Goal: Navigation & Orientation: Find specific page/section

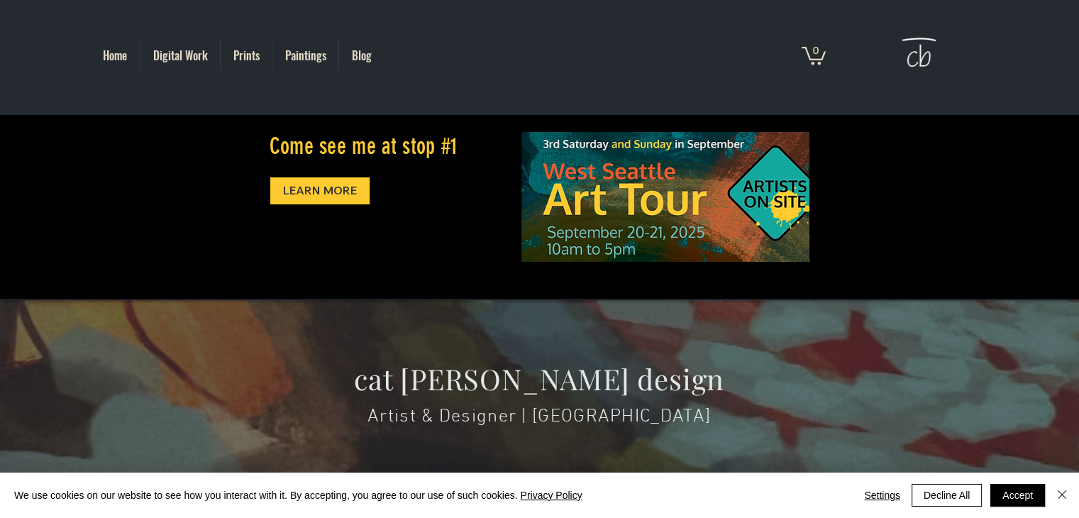
click at [120, 60] on p "Home" at bounding box center [115, 55] width 38 height 31
click at [159, 60] on p "Digital Work" at bounding box center [180, 55] width 69 height 31
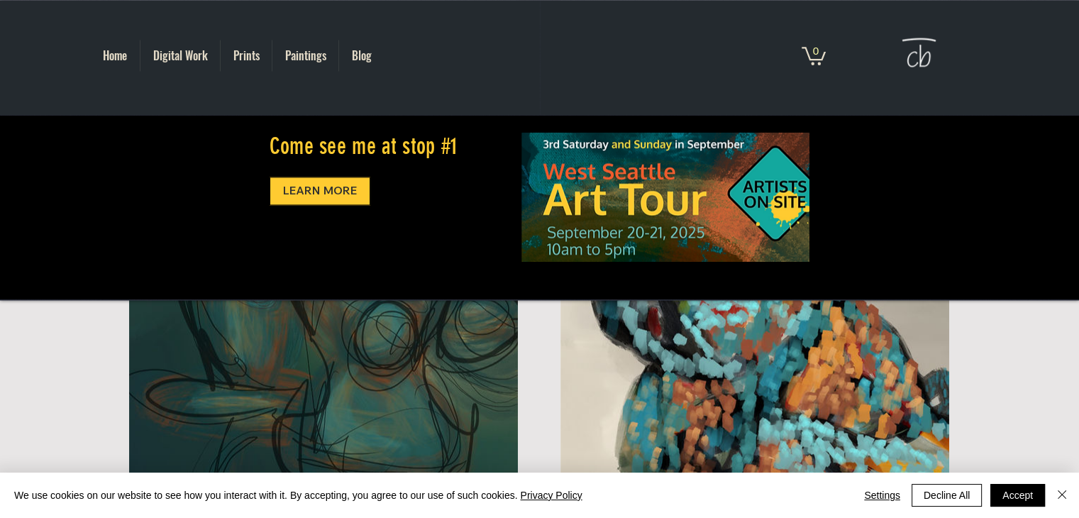
scroll to position [1469, 0]
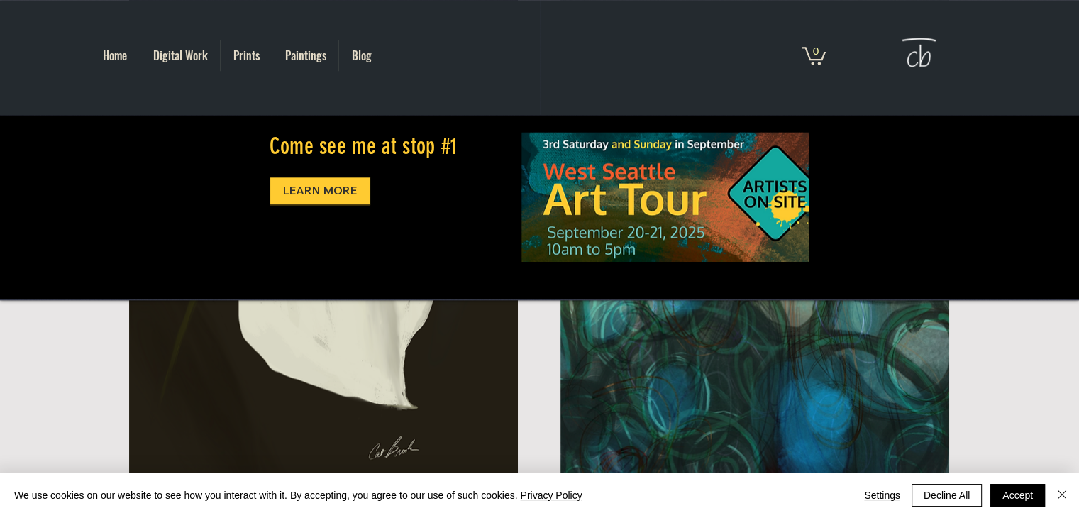
click at [250, 62] on p "Prints" at bounding box center [246, 55] width 40 height 31
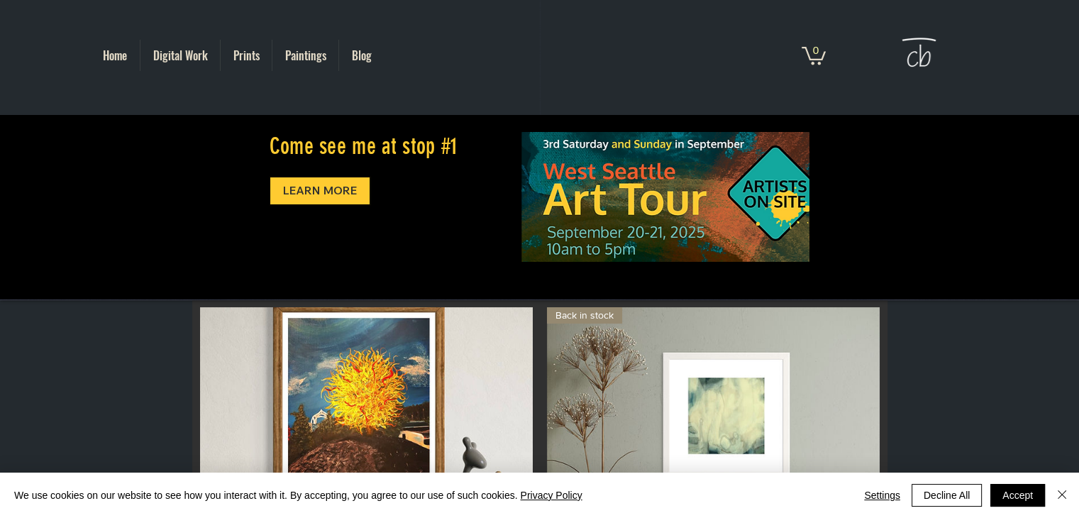
click at [295, 60] on p "Paintings" at bounding box center [305, 55] width 55 height 31
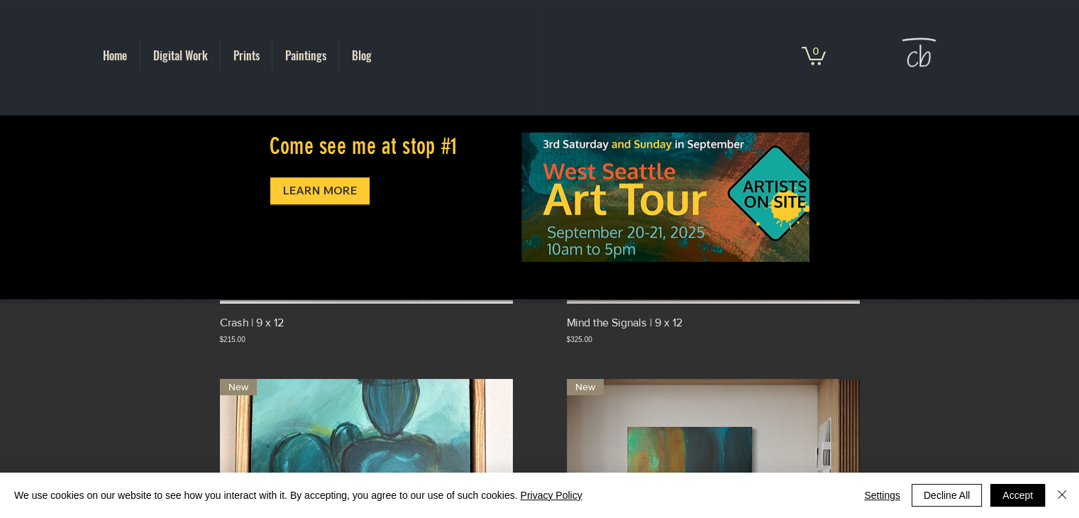
scroll to position [826, 0]
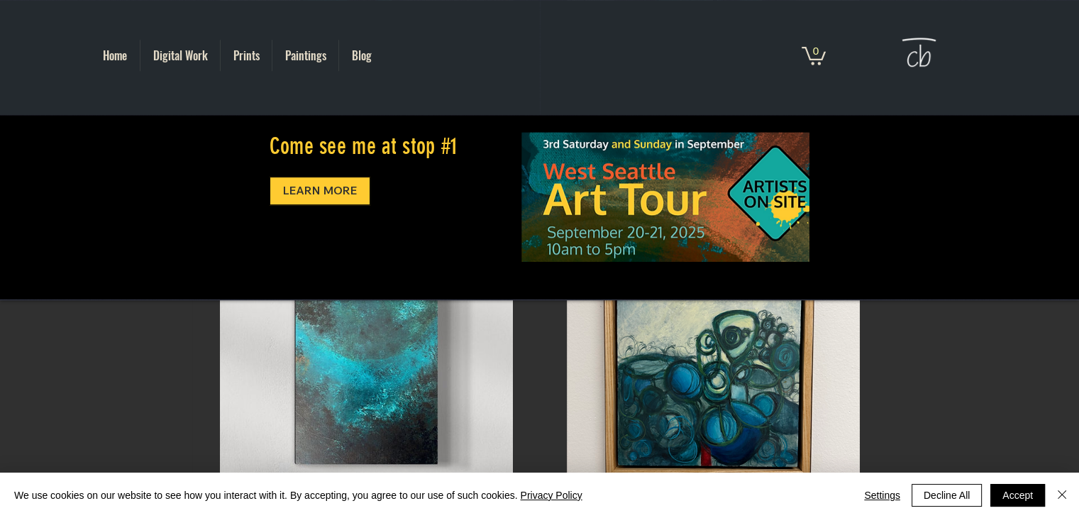
click at [364, 57] on p "Blog" at bounding box center [362, 55] width 34 height 31
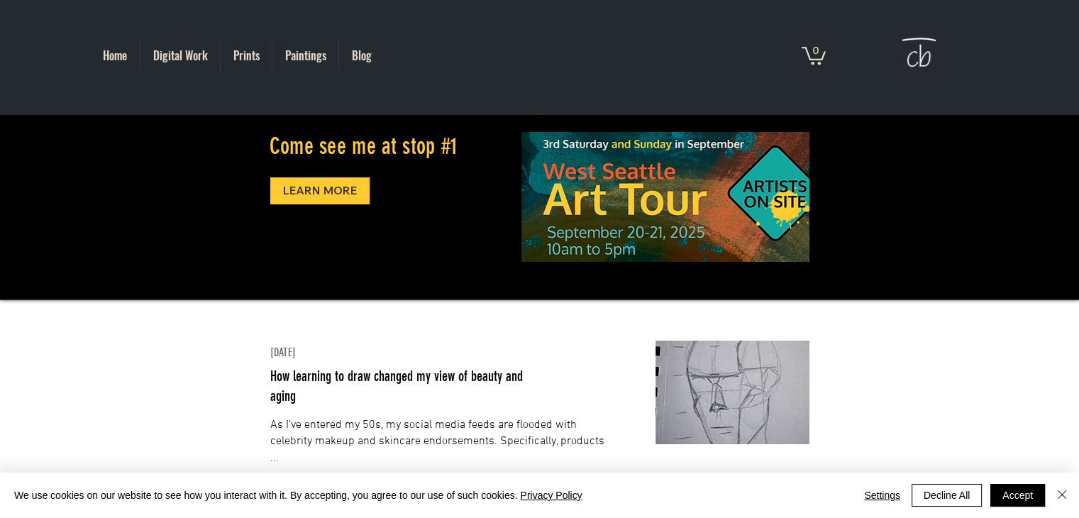
click at [701, 400] on img "main content" at bounding box center [732, 392] width 154 height 104
click at [360, 379] on span "How learning to draw changed my view of beauty and aging" at bounding box center [396, 385] width 253 height 37
